Goal: Task Accomplishment & Management: Manage account settings

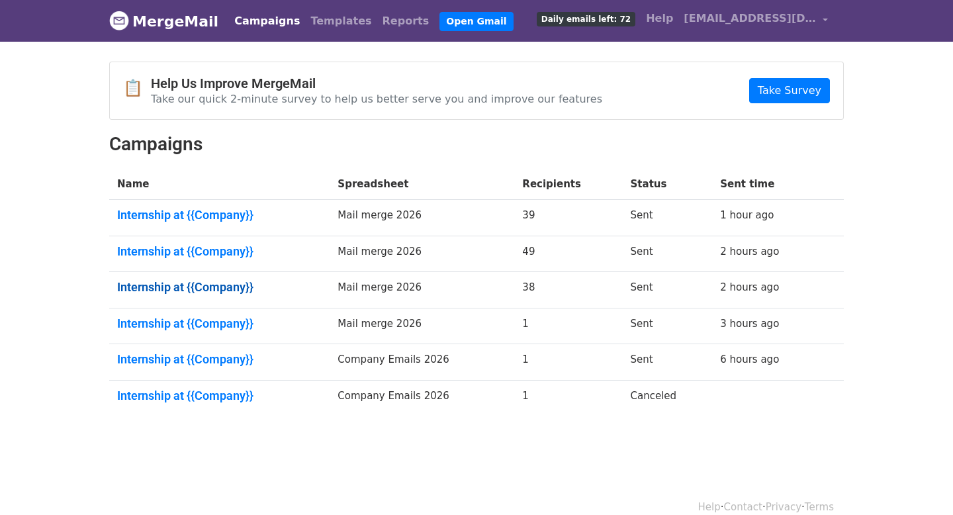
click at [193, 288] on link "Internship at {{Company}}" at bounding box center [219, 287] width 205 height 15
click at [192, 259] on td "Internship at {{Company}}" at bounding box center [219, 254] width 220 height 36
click at [188, 244] on link "Internship at {{Company}}" at bounding box center [219, 251] width 205 height 15
click at [190, 220] on link "Internship at {{Company}}" at bounding box center [219, 215] width 205 height 15
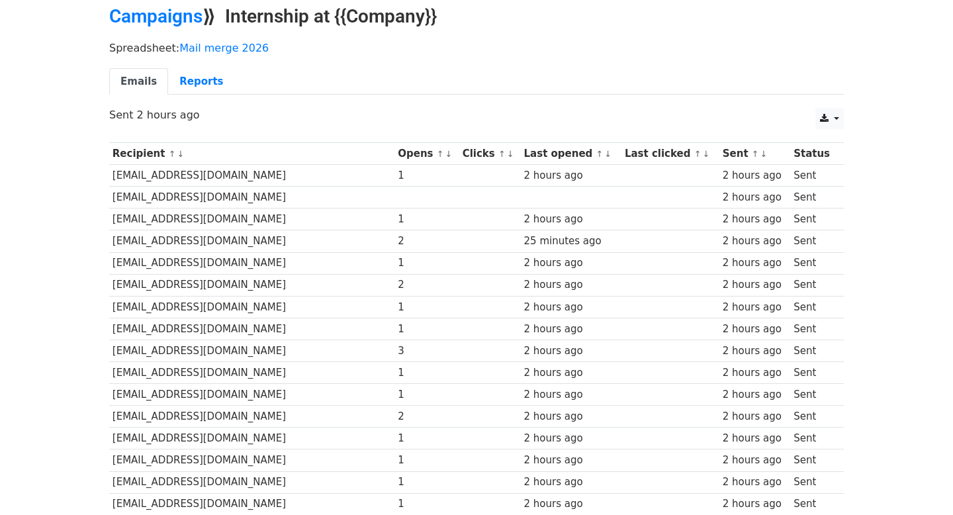
scroll to position [55, 0]
click at [199, 78] on link "Reports" at bounding box center [201, 83] width 66 height 27
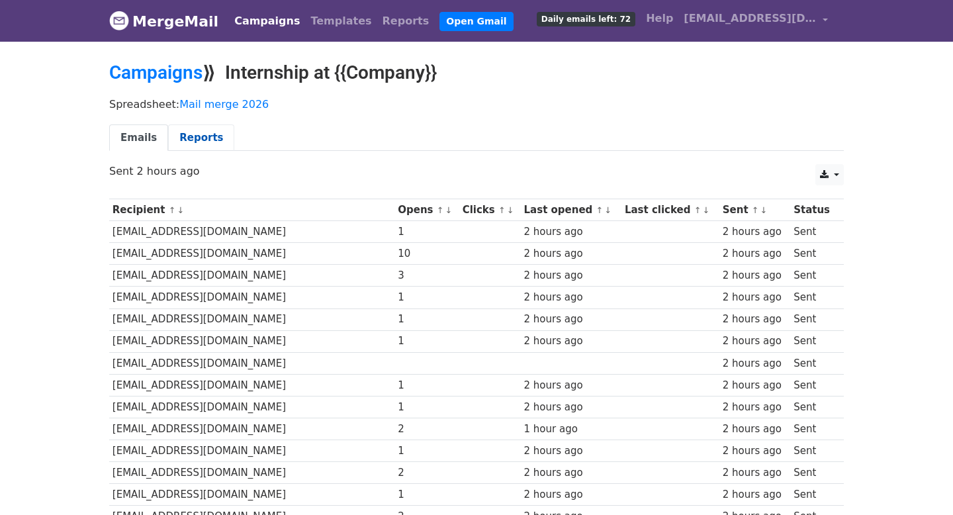
click at [200, 139] on link "Reports" at bounding box center [201, 137] width 66 height 27
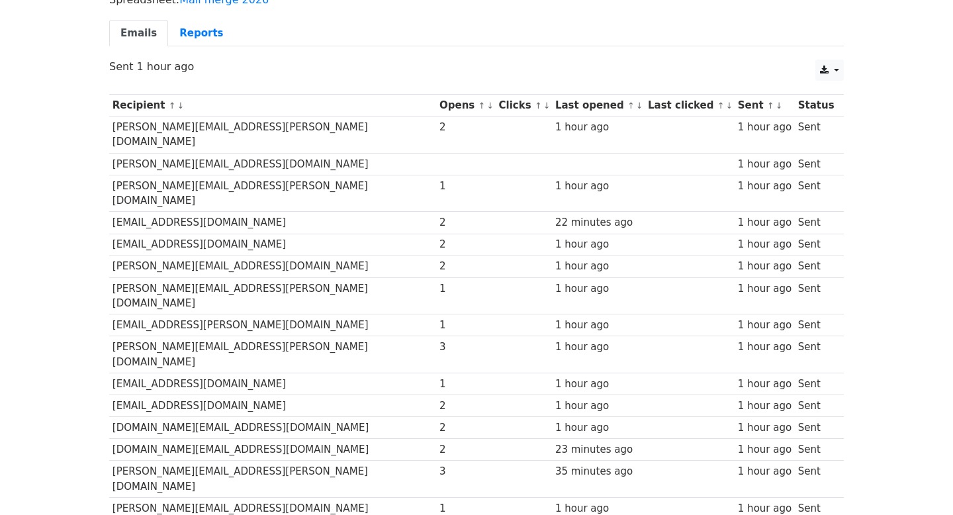
scroll to position [653, 0]
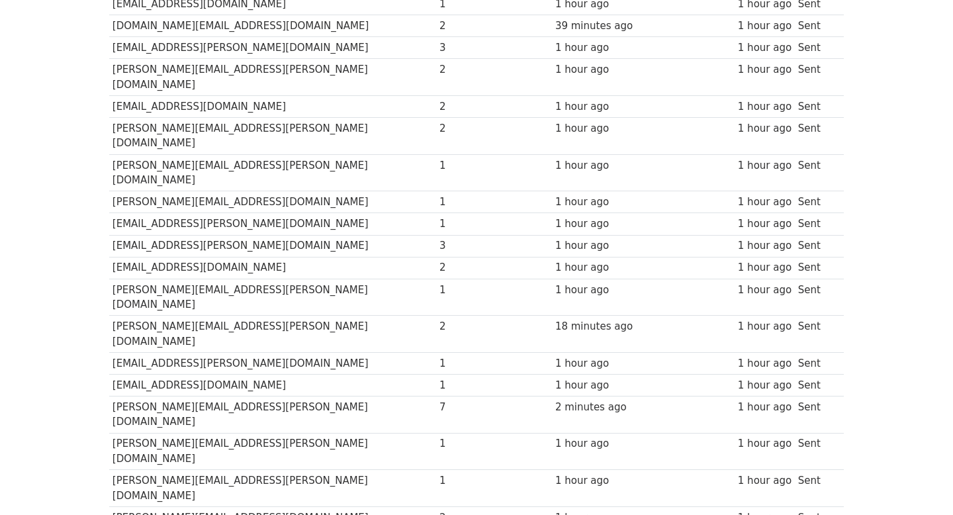
click at [216, 397] on td "[PERSON_NAME][EMAIL_ADDRESS][PERSON_NAME][DOMAIN_NAME]" at bounding box center [272, 415] width 327 height 37
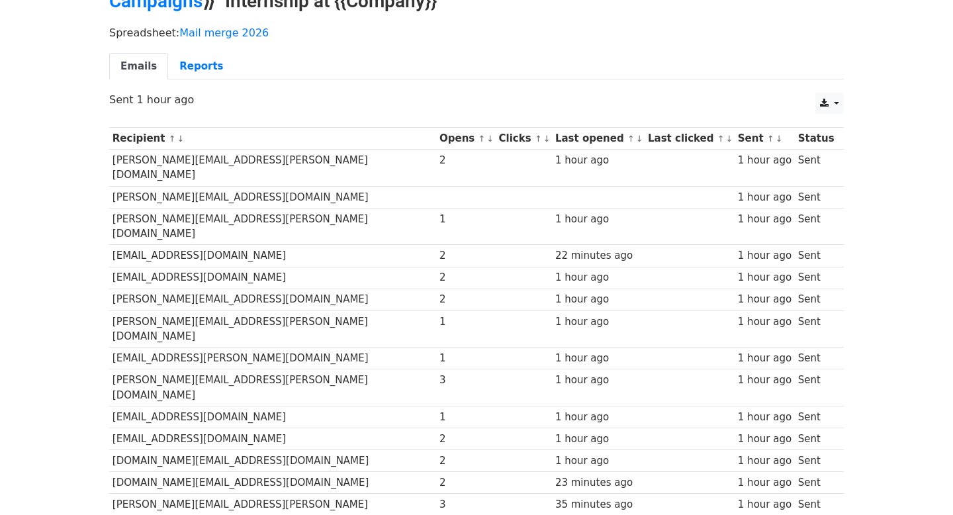
scroll to position [53, 0]
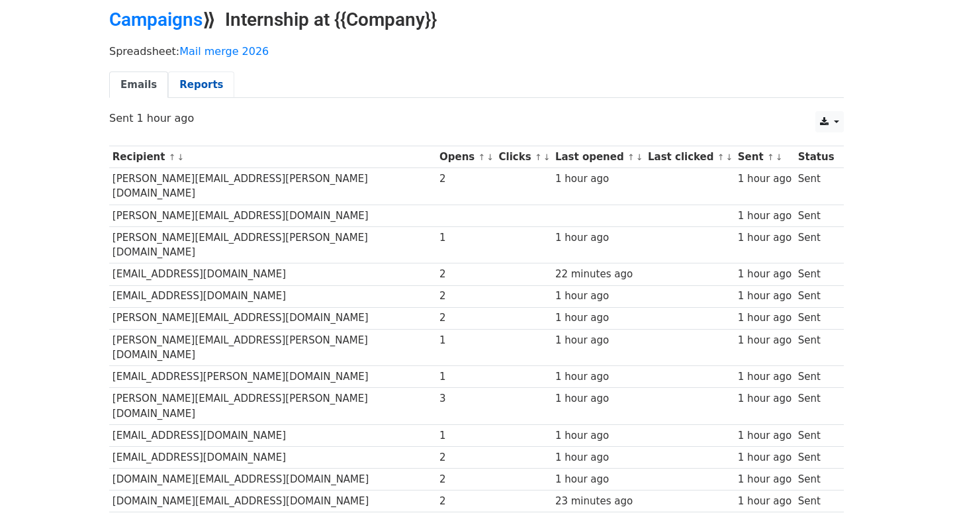
click at [196, 89] on link "Reports" at bounding box center [201, 84] width 66 height 27
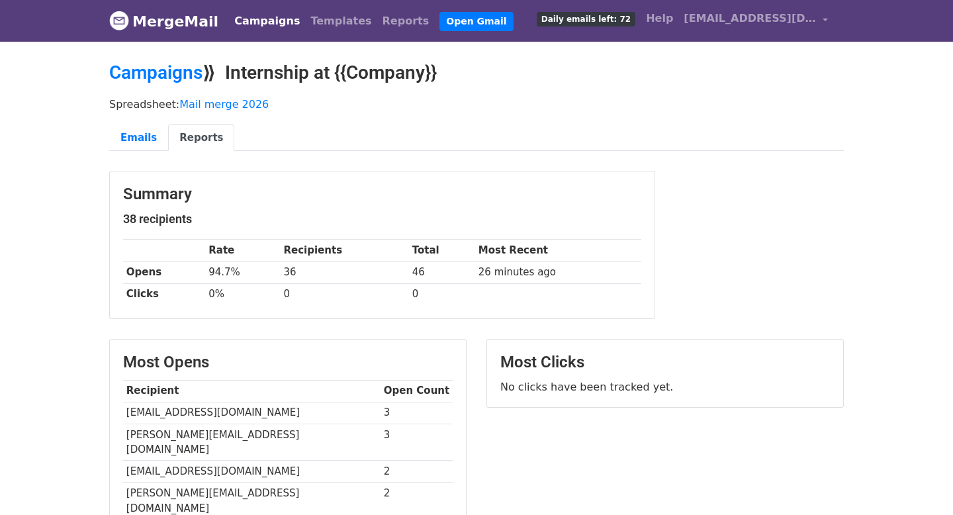
click at [139, 84] on div "Campaigns ⟫ Internship at {{Company}}" at bounding box center [476, 76] width 755 height 29
click at [131, 131] on link "Emails" at bounding box center [138, 137] width 59 height 27
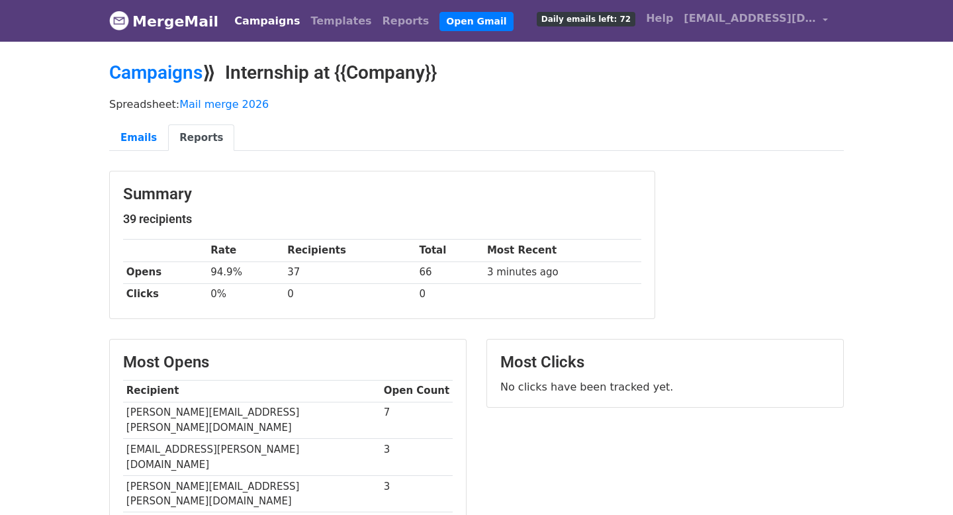
scroll to position [211, 0]
